Goal: Information Seeking & Learning: Learn about a topic

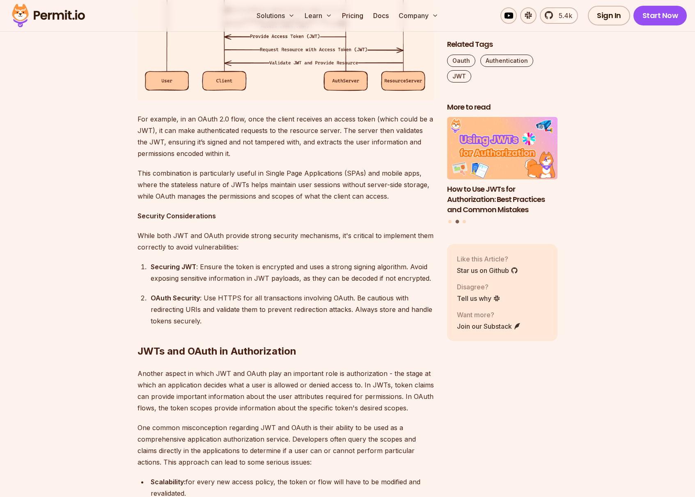
scroll to position [1494, 0]
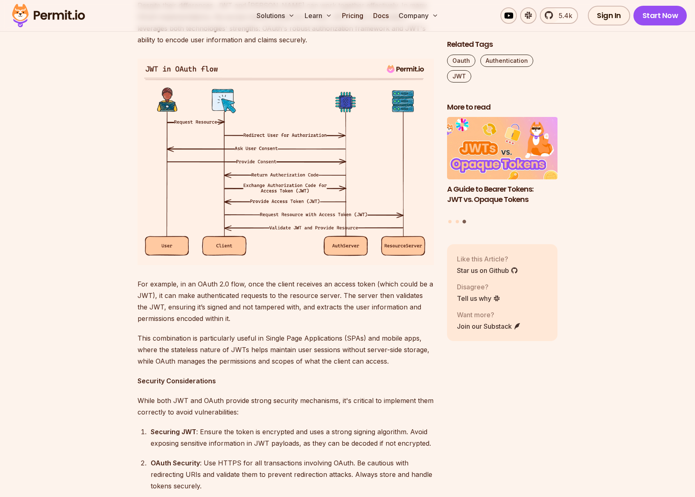
click at [94, 255] on section "Table of Contents Introduction In recent years, two prominent technologies have…" at bounding box center [347, 20] width 695 height 2057
click at [257, 265] on img at bounding box center [285, 162] width 296 height 206
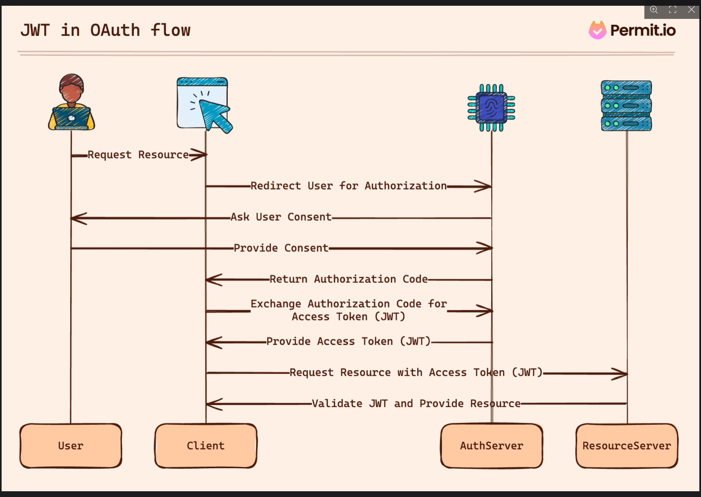
click at [480, 404] on img "You can close this modal content with the ESC key" at bounding box center [351, 248] width 698 height 485
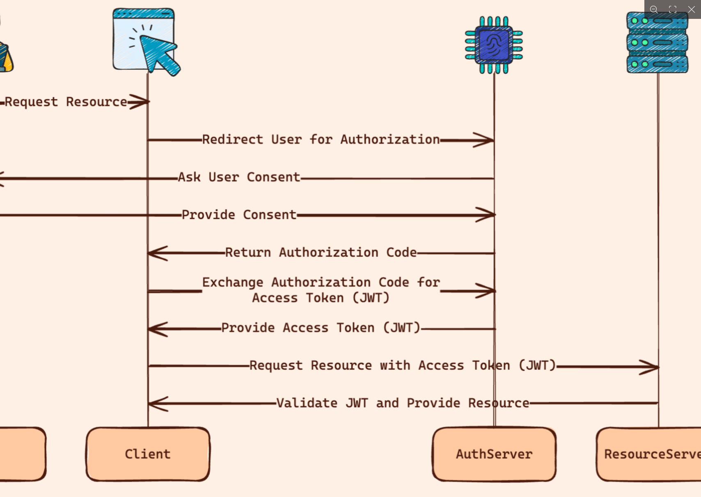
click at [454, 354] on img "You can close this modal content with the ESC key" at bounding box center [323, 216] width 845 height 588
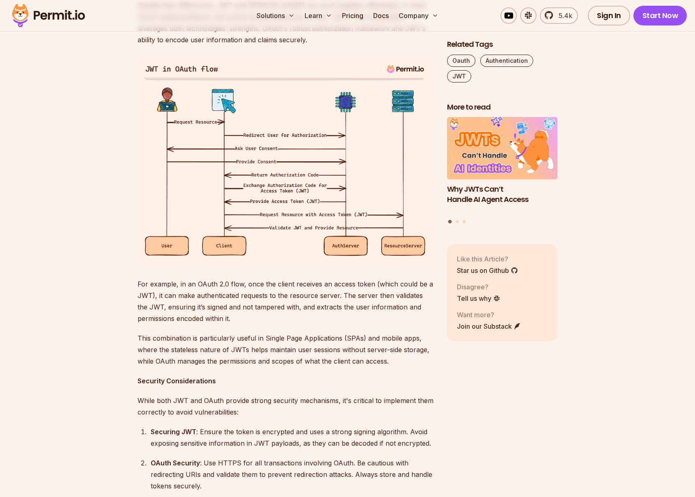
click at [288, 265] on img at bounding box center [285, 162] width 296 height 206
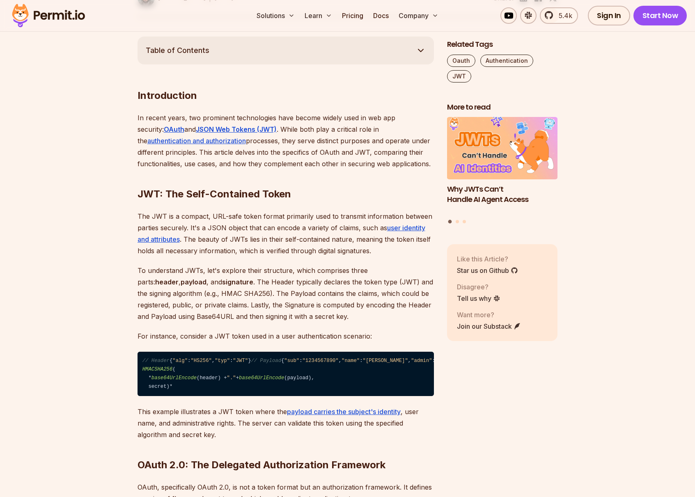
scroll to position [268, 0]
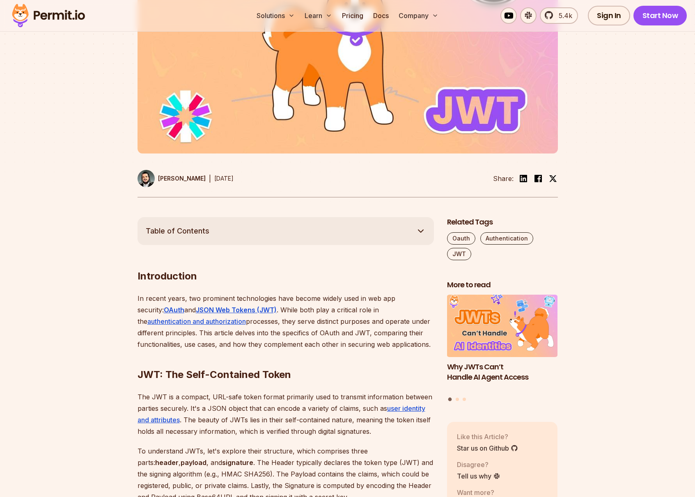
click at [185, 230] on span "Table of Contents" at bounding box center [178, 230] width 64 height 11
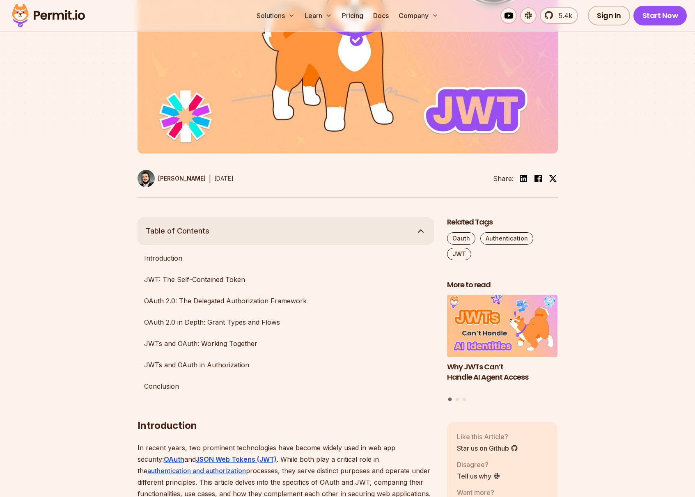
click at [187, 229] on span "Table of Contents" at bounding box center [178, 230] width 64 height 11
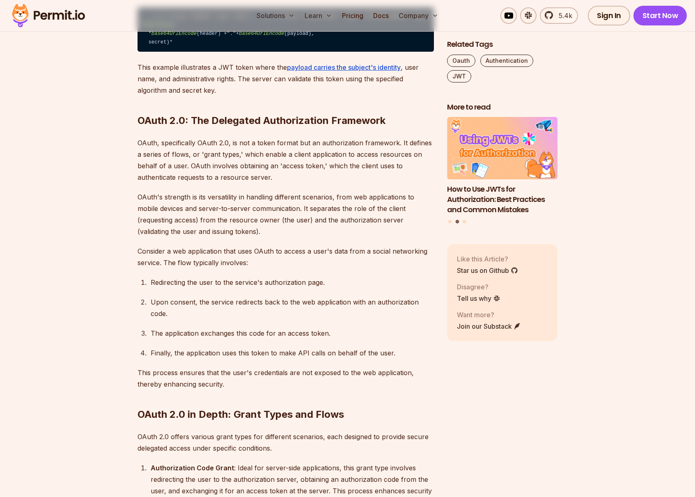
scroll to position [451, 0]
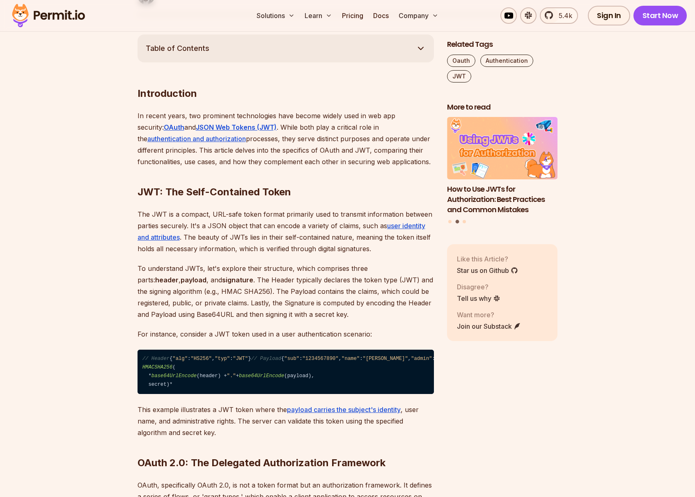
click at [190, 53] on span "Table of Contents" at bounding box center [178, 48] width 64 height 11
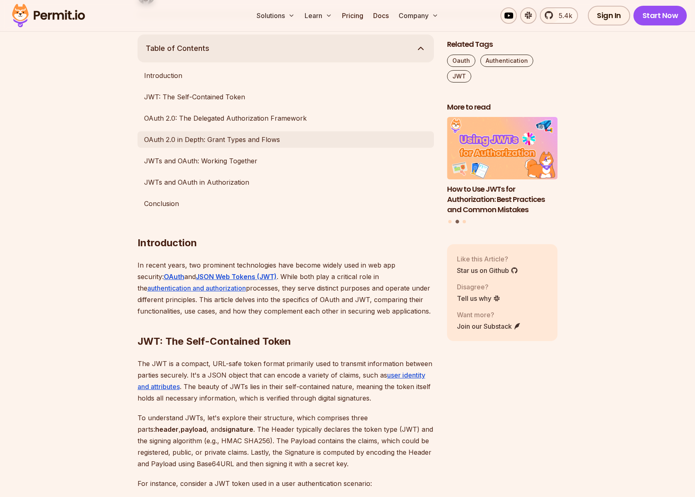
click at [210, 141] on link "OAuth 2.0 in Depth: Grant Types and Flows" at bounding box center [285, 139] width 296 height 16
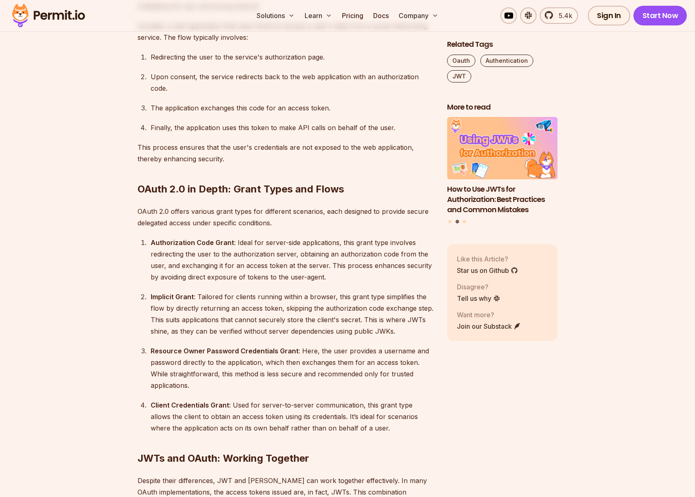
scroll to position [1430, 0]
